Goal: Transaction & Acquisition: Obtain resource

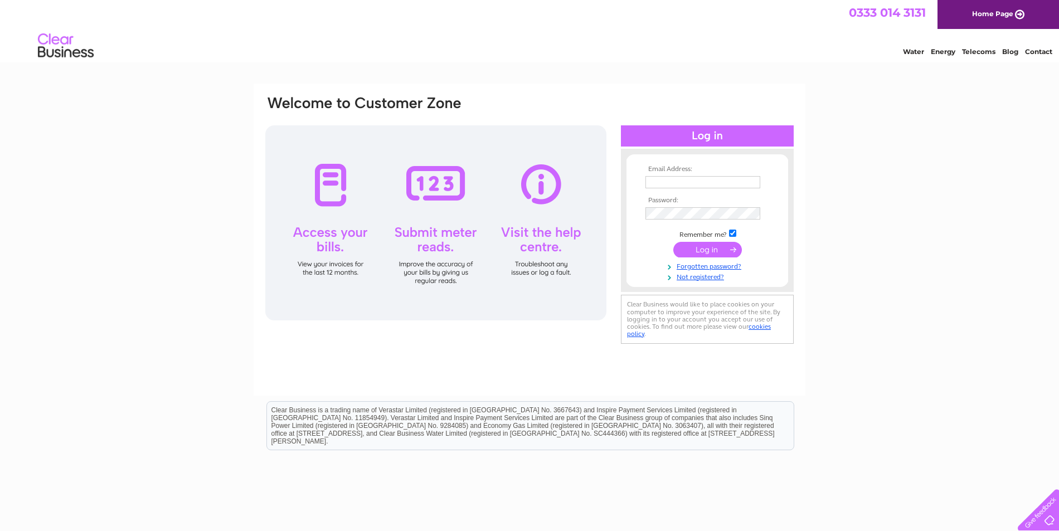
type input "office.kinlossgarage@gmail.com"
click at [702, 254] on input "submit" at bounding box center [707, 250] width 69 height 16
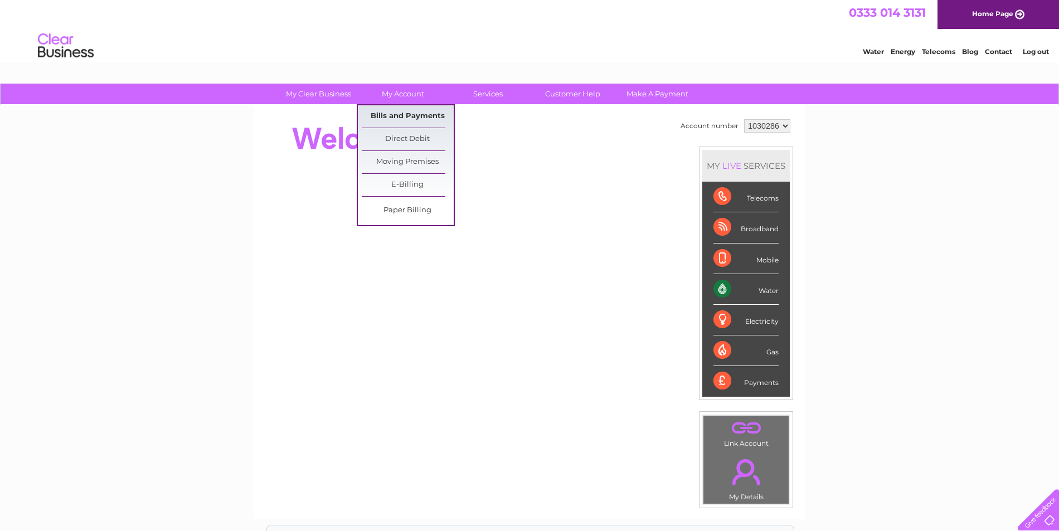
click at [410, 121] on link "Bills and Payments" at bounding box center [408, 116] width 92 height 22
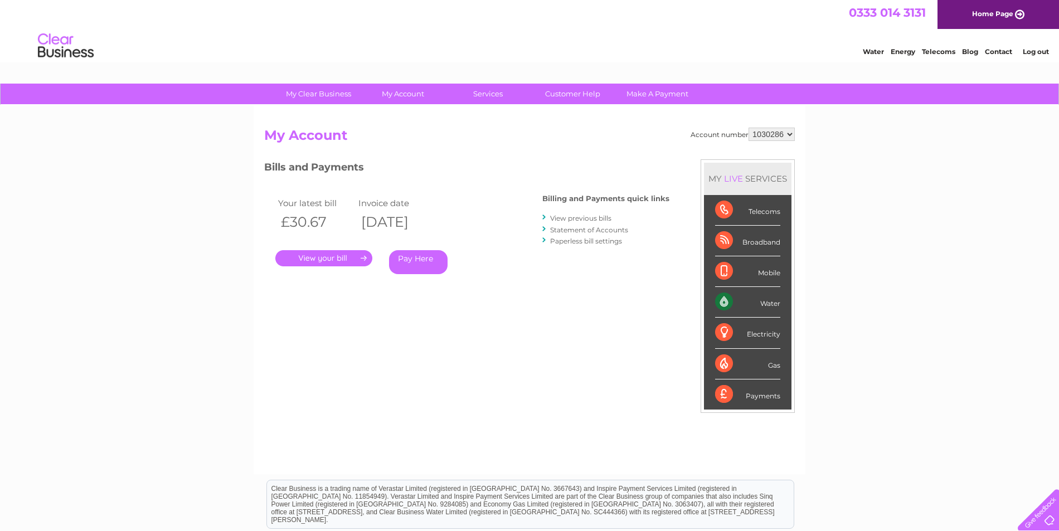
click at [571, 218] on link "View previous bills" at bounding box center [580, 218] width 61 height 8
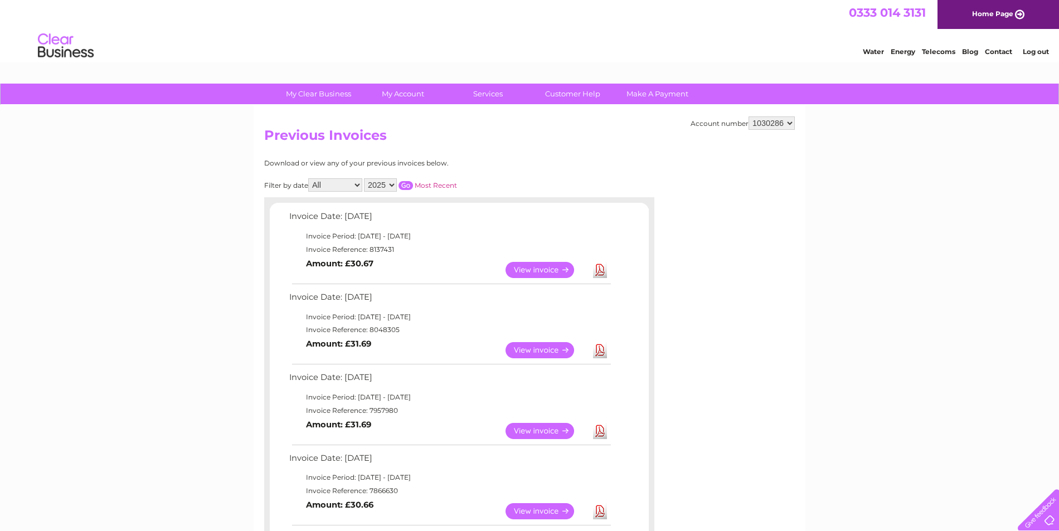
click at [601, 350] on link "Download" at bounding box center [600, 350] width 14 height 16
